Goal: Task Accomplishment & Management: Use online tool/utility

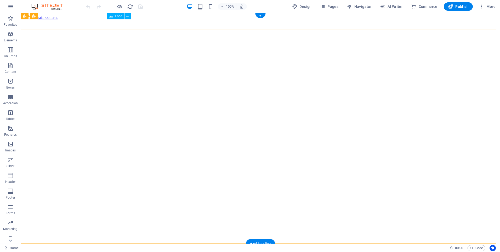
click at [122, 250] on div at bounding box center [260, 253] width 475 height 6
click at [119, 19] on div "Logo" at bounding box center [116, 16] width 18 height 6
click at [117, 16] on span "Logo" at bounding box center [118, 16] width 7 height 3
click at [125, 17] on button at bounding box center [128, 16] width 6 height 6
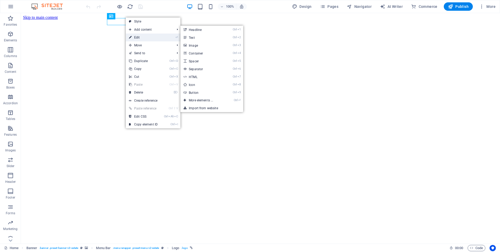
click at [141, 36] on link "⏎ Edit" at bounding box center [143, 38] width 35 height 8
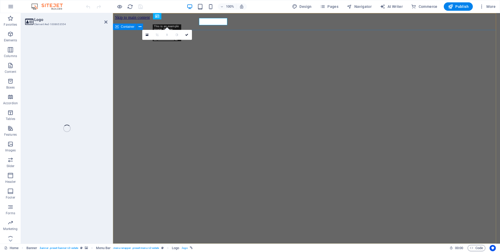
select select "px"
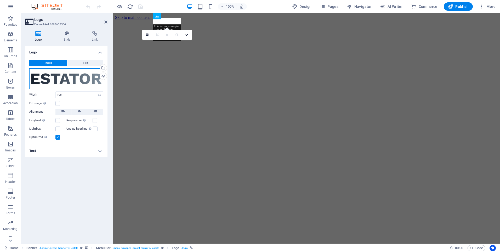
click at [83, 84] on div "Drag files here, click to choose files or select files from Files or our free s…" at bounding box center [66, 78] width 74 height 21
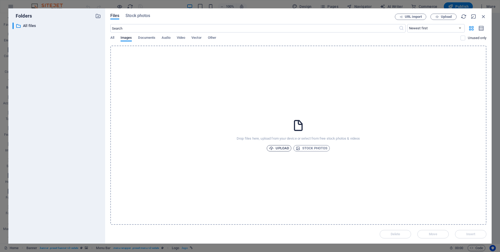
click at [278, 149] on span "Upload" at bounding box center [279, 148] width 20 height 6
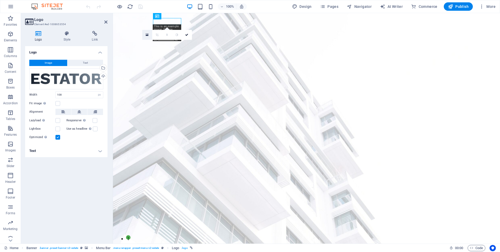
click at [149, 35] on link at bounding box center [147, 35] width 10 height 10
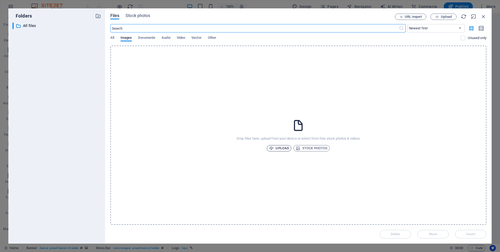
click at [279, 147] on span "Upload" at bounding box center [279, 148] width 20 height 6
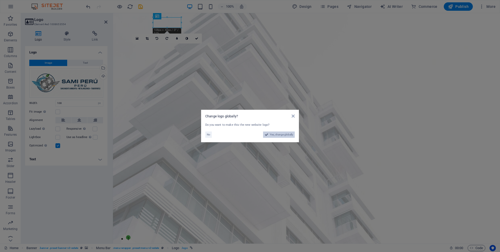
click at [277, 136] on span "Yes, change globally" at bounding box center [281, 134] width 23 height 6
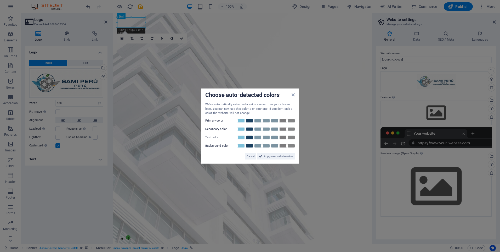
click at [157, 60] on aside "Choose auto-detected colors We've automatically extracted a set of colors from …" at bounding box center [250, 126] width 500 height 252
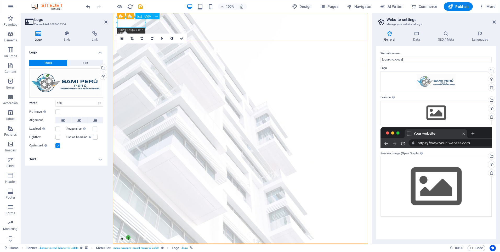
drag, startPoint x: 251, startPoint y: 40, endPoint x: 138, endPoint y: 25, distance: 114.1
click at [138, 248] on div at bounding box center [242, 253] width 251 height 10
click at [494, 22] on icon at bounding box center [494, 22] width 3 height 4
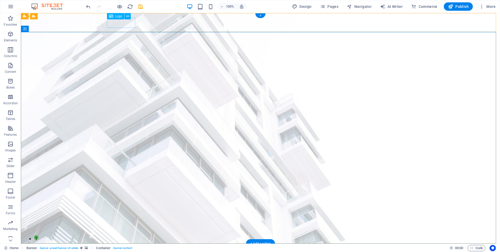
click at [127, 248] on div at bounding box center [261, 253] width 304 height 10
click at [132, 248] on div at bounding box center [261, 253] width 304 height 10
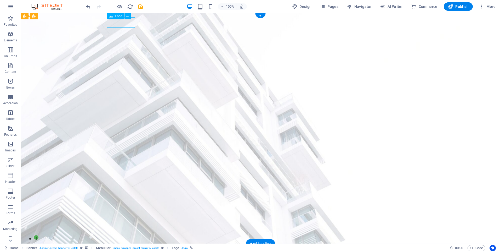
click at [132, 248] on div at bounding box center [261, 253] width 304 height 10
select select "px"
